Goal: Register for event/course

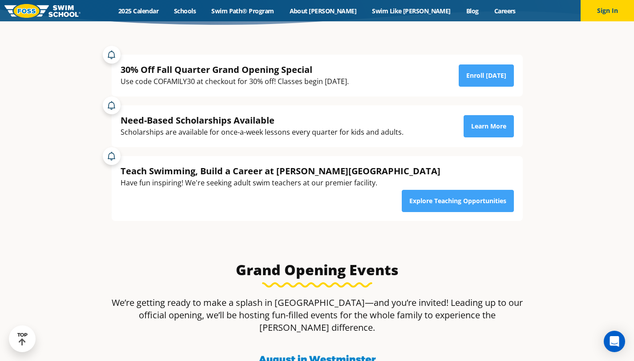
scroll to position [228, 0]
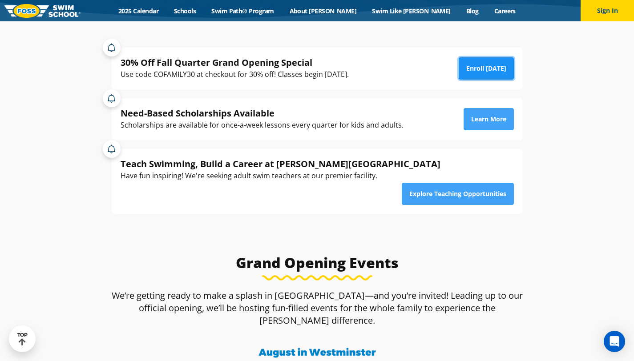
click at [503, 69] on link "Enroll [DATE]" at bounding box center [486, 68] width 55 height 22
click at [166, 8] on link "2025 Calendar" at bounding box center [139, 11] width 56 height 8
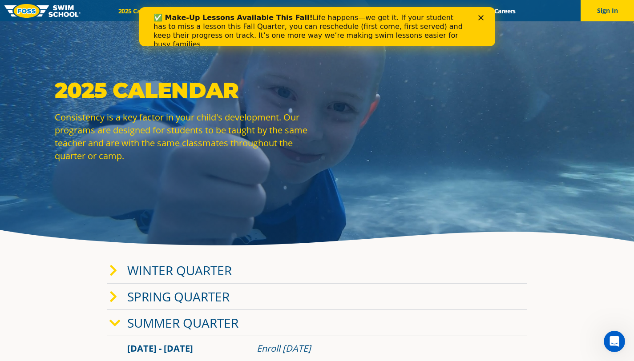
click at [484, 20] on div "✅ Make-Up Lessons Available This Fall! Life happens—we get it. If your student …" at bounding box center [317, 31] width 356 height 41
click at [480, 17] on polygon "Close" at bounding box center [480, 17] width 5 height 5
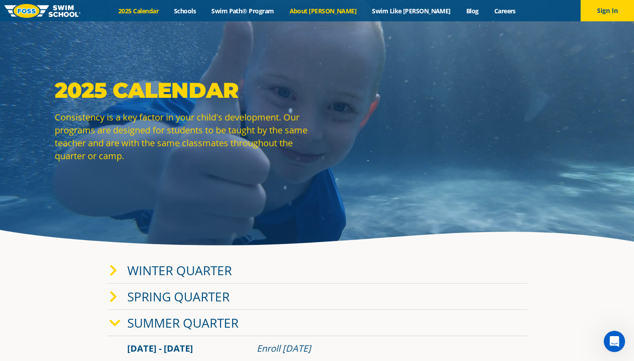
click at [349, 14] on link "About [PERSON_NAME]" at bounding box center [323, 11] width 83 height 8
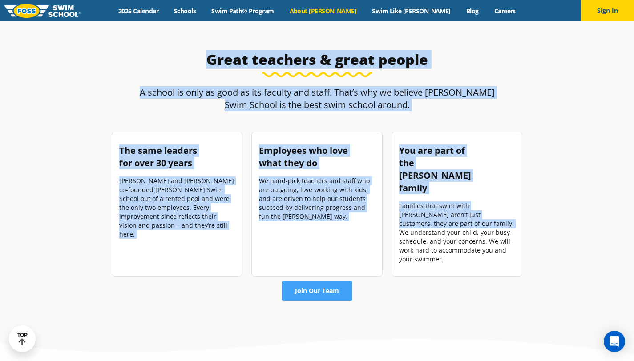
drag, startPoint x: 640, startPoint y: 32, endPoint x: 640, endPoint y: 192, distance: 159.3
click at [634, 192] on html "Skip to content Menu 2025 Calendar Schools Swim Path® Program About FOSS Swim L…" at bounding box center [317, 292] width 634 height 2968
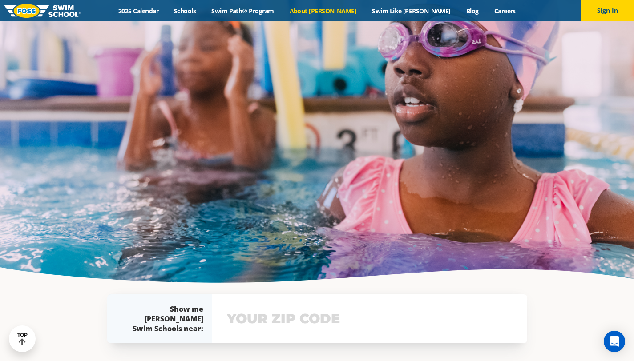
scroll to position [1791, 0]
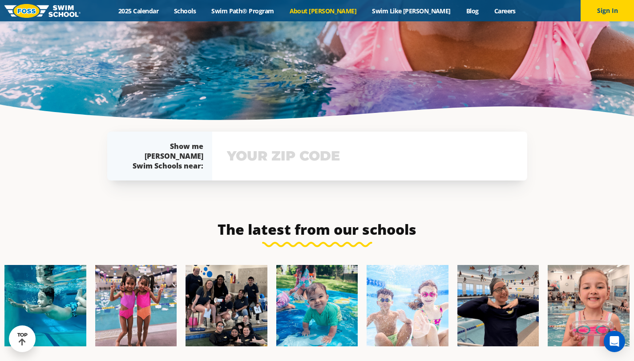
click at [349, 143] on input "text" at bounding box center [370, 156] width 290 height 26
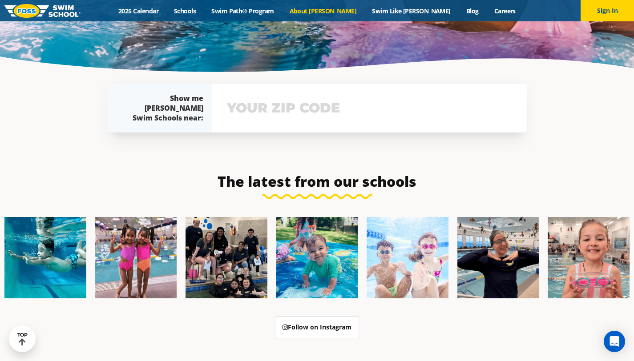
scroll to position [2017, 0]
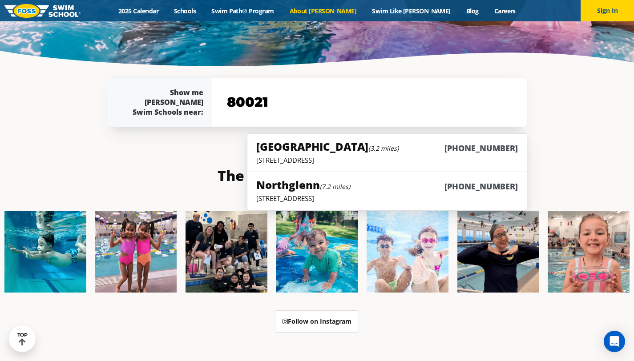
type input "80021"
click at [392, 139] on div "Westminster (3.2 miles) (983) 203-0300" at bounding box center [386, 147] width 261 height 16
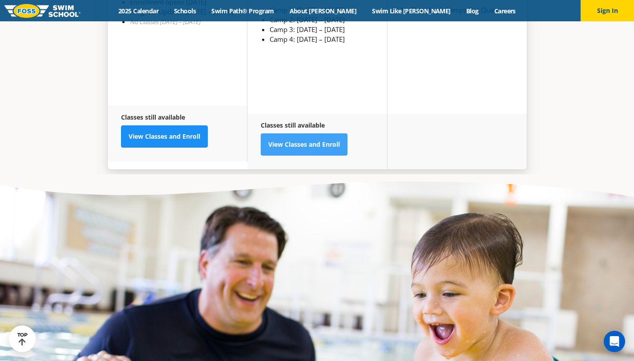
scroll to position [2681, 0]
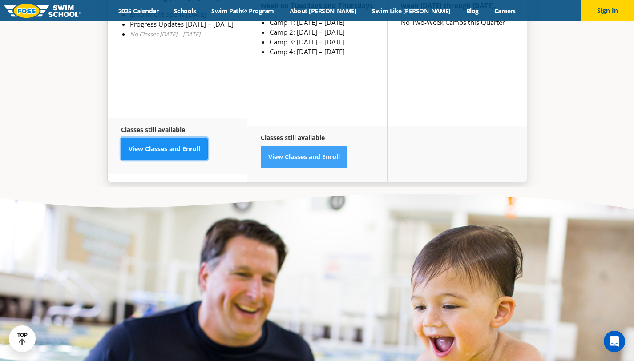
click at [174, 138] on link "View Classes and Enroll" at bounding box center [164, 149] width 87 height 22
